Goal: Information Seeking & Learning: Stay updated

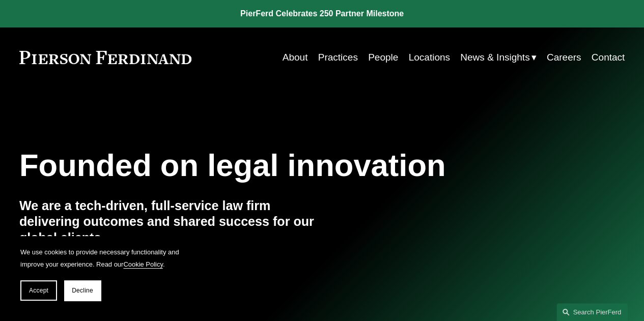
click at [295, 63] on link "About" at bounding box center [294, 57] width 25 height 19
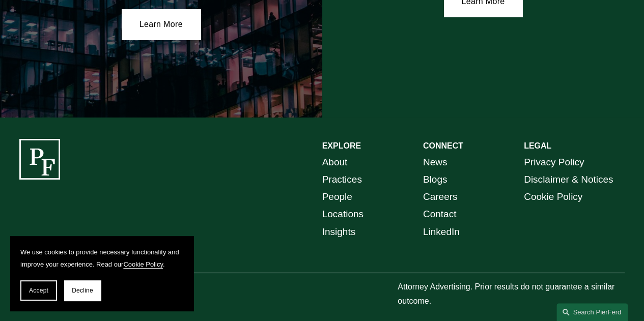
scroll to position [1786, 0]
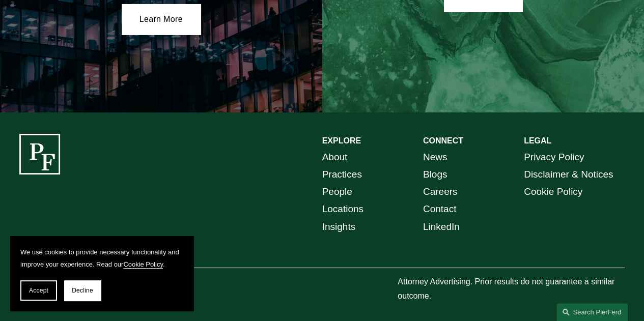
click at [433, 153] on link "News" at bounding box center [435, 157] width 24 height 17
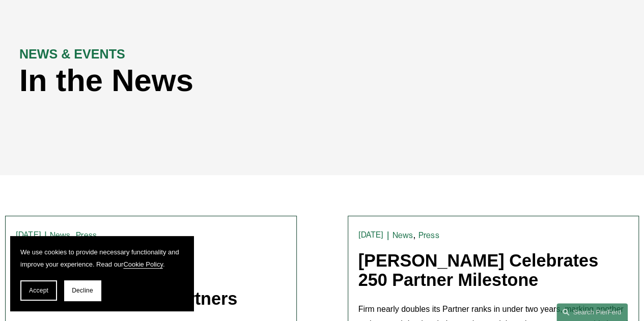
scroll to position [102, 0]
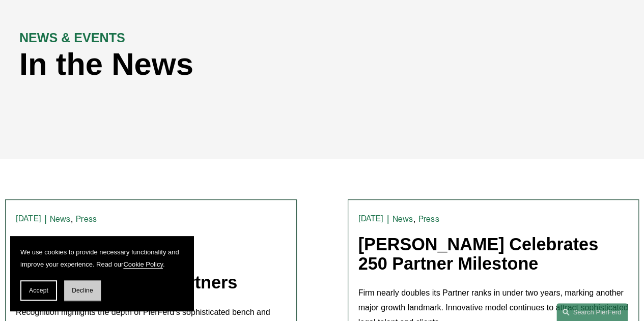
click at [91, 289] on span "Decline" at bounding box center [82, 290] width 21 height 7
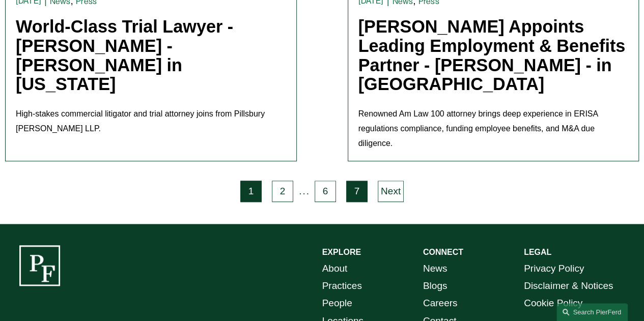
scroll to position [2238, 0]
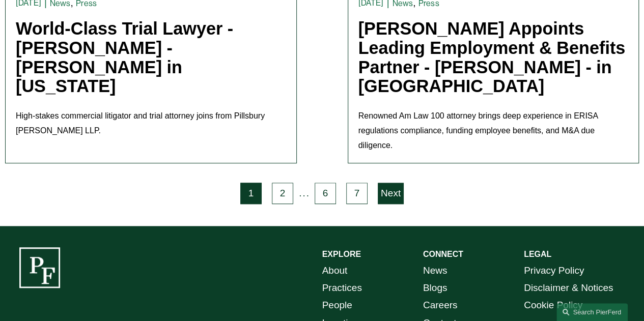
click at [391, 185] on link "Next" at bounding box center [390, 193] width 26 height 21
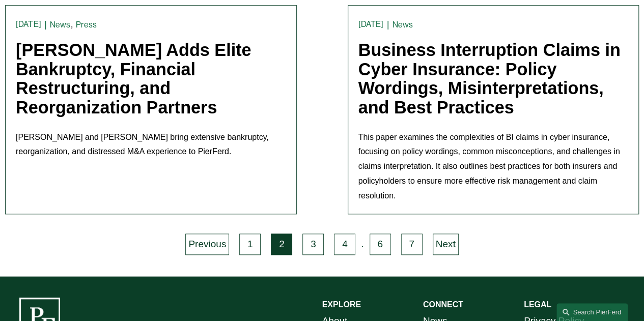
scroll to position [2442, 0]
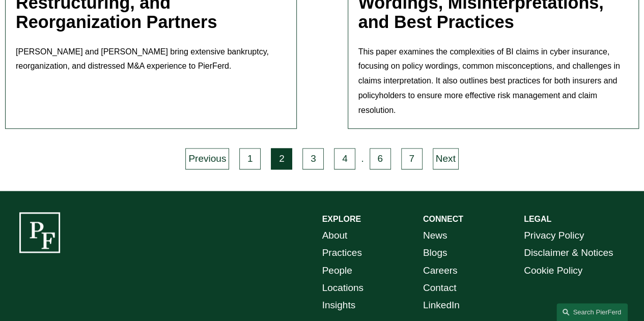
drag, startPoint x: 444, startPoint y: 132, endPoint x: 430, endPoint y: 137, distance: 14.5
click at [444, 148] on link "Next" at bounding box center [445, 158] width 26 height 21
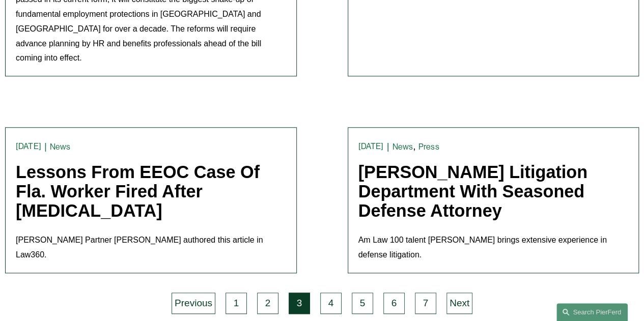
scroll to position [2340, 0]
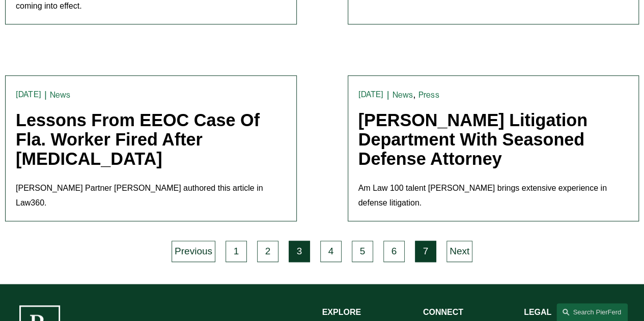
click at [422, 241] on link "7" at bounding box center [425, 251] width 21 height 21
